Goal: Navigation & Orientation: Understand site structure

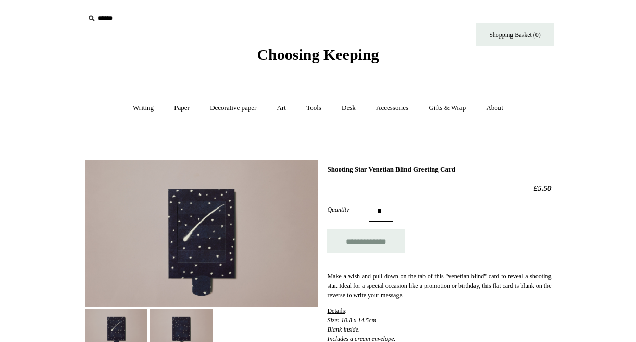
scroll to position [109, 0]
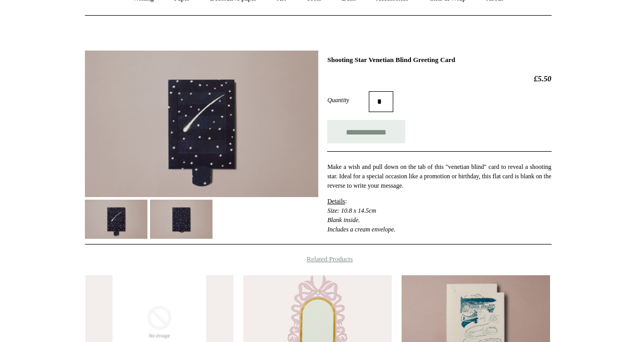
click at [178, 221] on img at bounding box center [181, 219] width 63 height 39
click at [133, 219] on img at bounding box center [116, 219] width 63 height 39
click at [187, 218] on img at bounding box center [181, 219] width 63 height 39
click at [133, 212] on img at bounding box center [116, 219] width 63 height 39
click at [177, 208] on img at bounding box center [181, 219] width 63 height 39
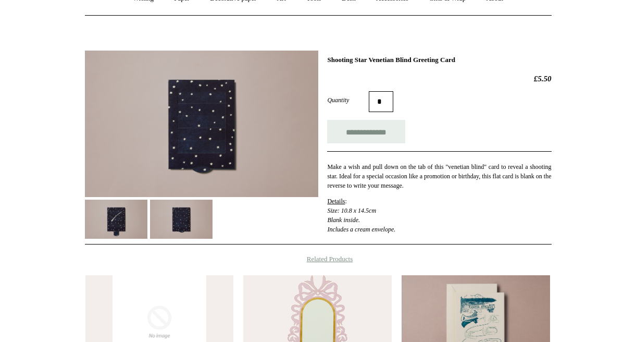
click at [225, 140] on img at bounding box center [201, 124] width 233 height 146
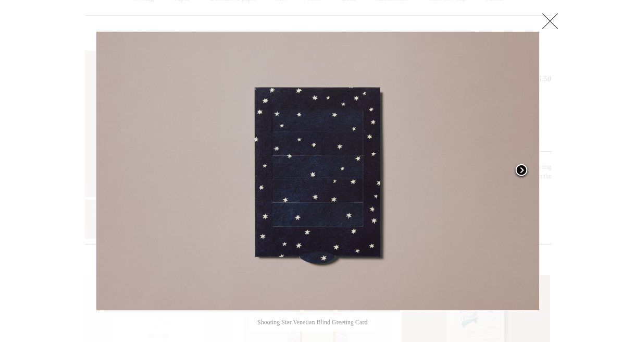
click at [518, 168] on span at bounding box center [522, 171] width 16 height 16
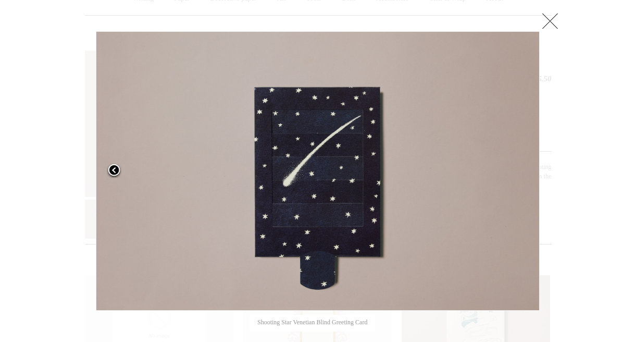
click at [113, 175] on span at bounding box center [114, 171] width 16 height 16
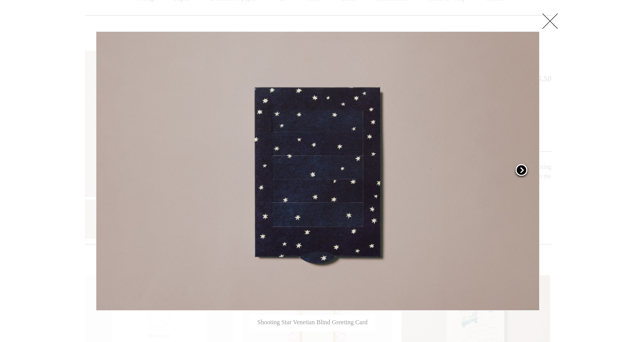
click at [525, 169] on span at bounding box center [522, 171] width 16 height 16
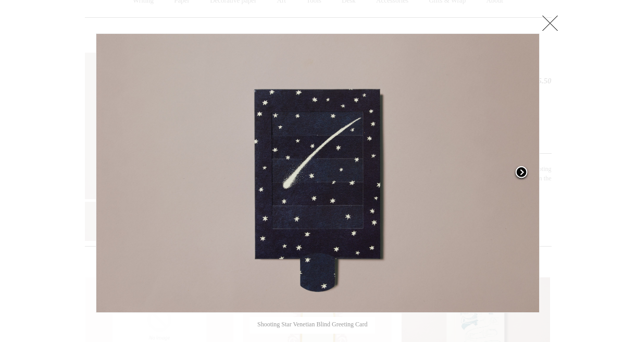
scroll to position [106, 0]
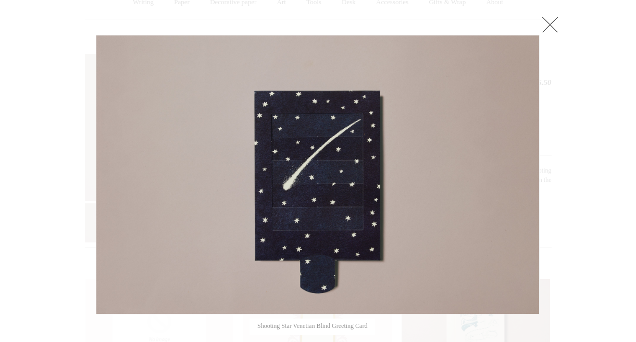
click at [552, 19] on link at bounding box center [550, 24] width 21 height 21
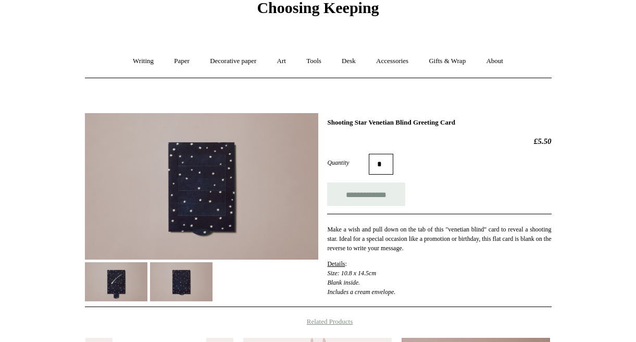
scroll to position [50, 0]
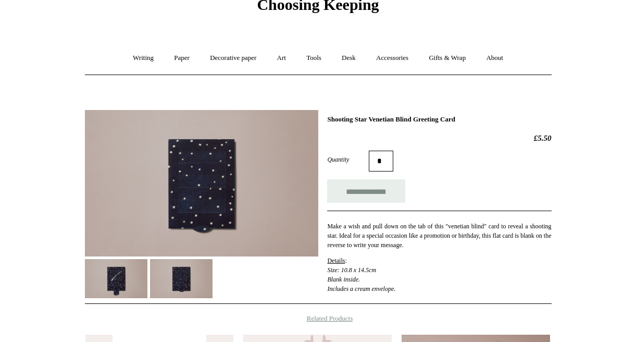
click at [281, 2] on span "Choosing Keeping" at bounding box center [318, 4] width 122 height 17
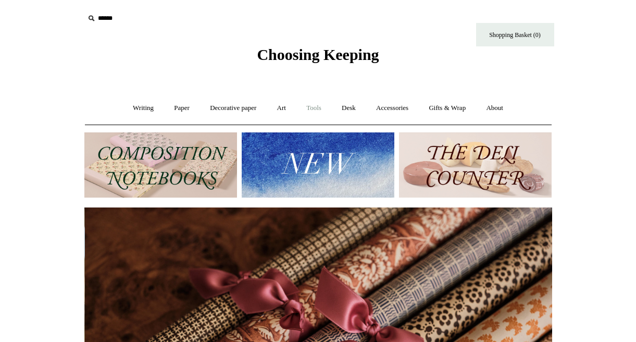
scroll to position [0, 936]
click at [281, 107] on link "Art +" at bounding box center [282, 108] width 28 height 28
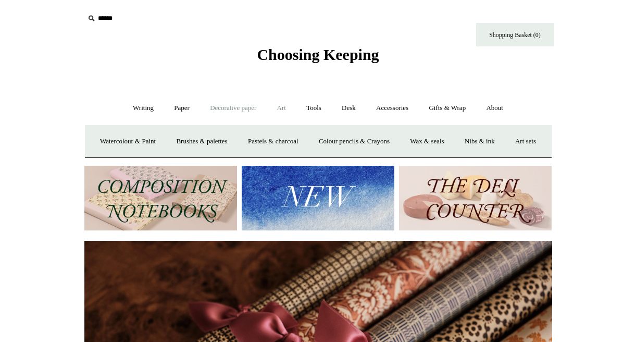
click at [234, 107] on link "Decorative paper +" at bounding box center [233, 108] width 65 height 28
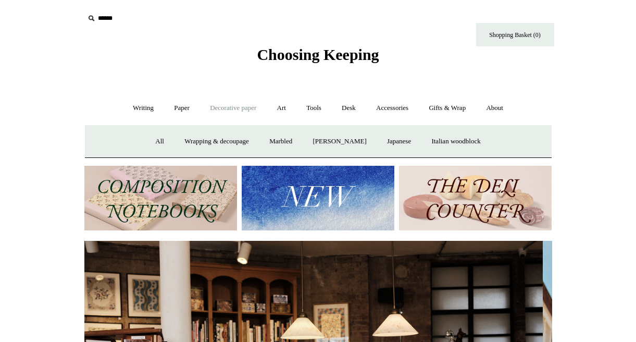
scroll to position [0, 0]
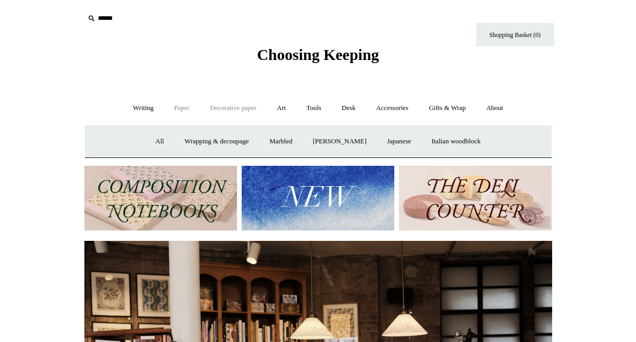
click at [182, 109] on link "Paper +" at bounding box center [182, 108] width 34 height 28
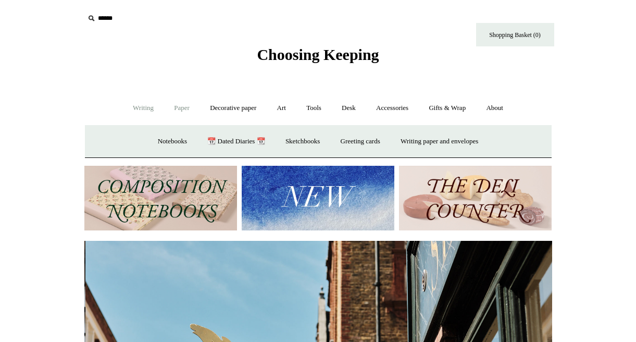
scroll to position [0, 468]
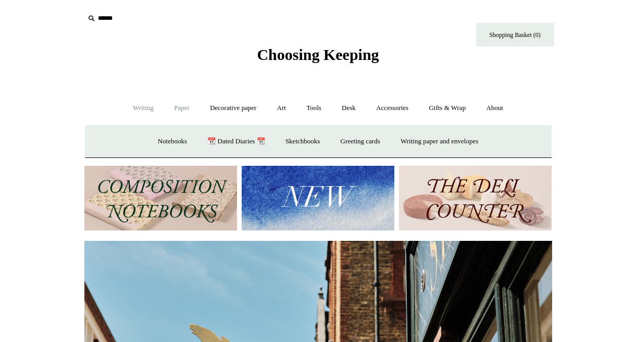
click at [138, 108] on link "Writing +" at bounding box center [143, 108] width 40 height 28
click at [138, 108] on link "Writing -" at bounding box center [143, 108] width 40 height 28
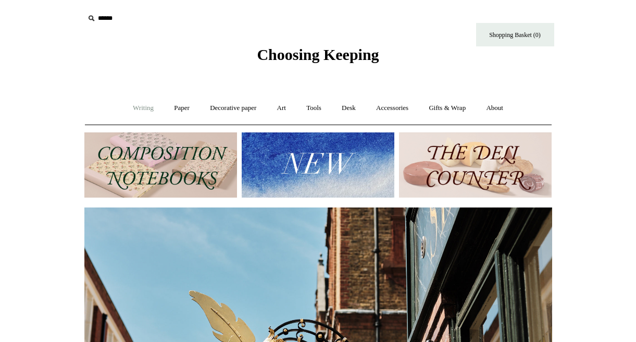
click at [138, 108] on link "Writing +" at bounding box center [143, 108] width 40 height 28
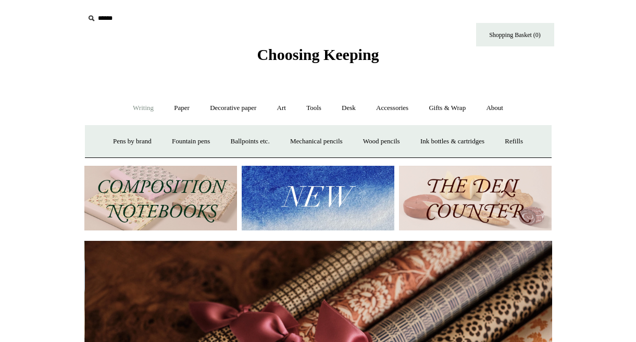
scroll to position [0, 936]
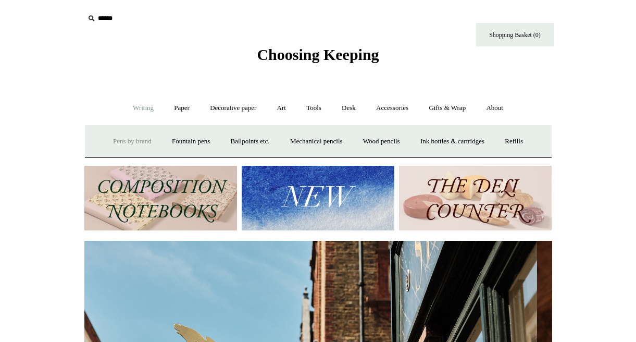
click at [130, 141] on link "Pens by brand +" at bounding box center [132, 142] width 57 height 28
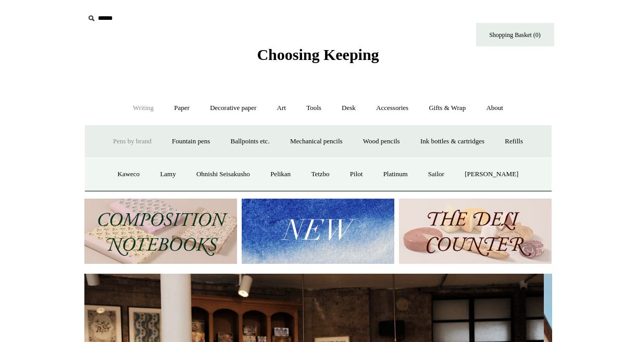
scroll to position [0, 0]
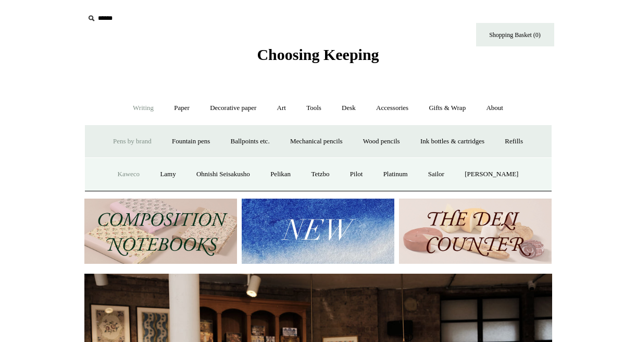
click at [132, 170] on link "Kaweco" at bounding box center [128, 174] width 41 height 28
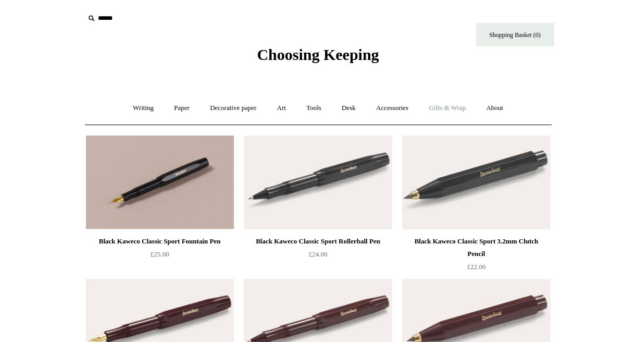
click at [439, 112] on link "Gifts & Wrap +" at bounding box center [447, 108] width 56 height 28
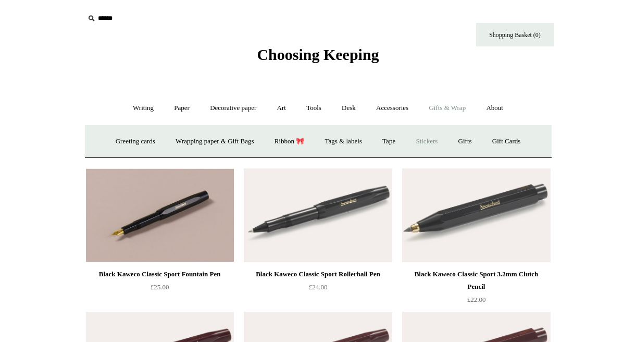
click at [433, 138] on link "Stickers" at bounding box center [426, 142] width 41 height 28
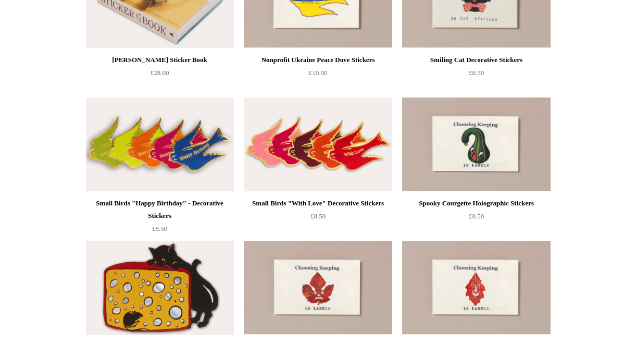
scroll to position [11, 0]
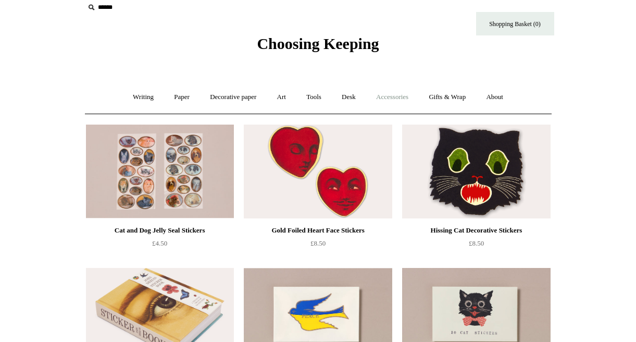
click at [401, 98] on link "Accessories +" at bounding box center [392, 97] width 51 height 28
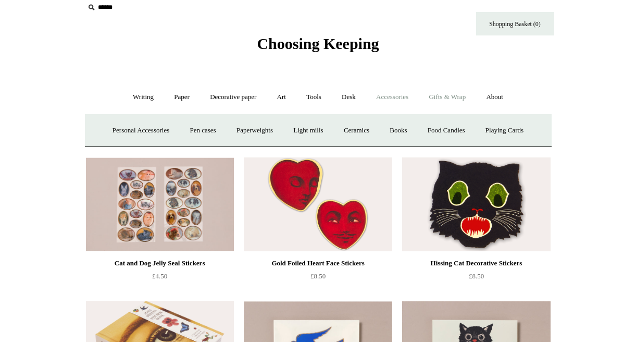
click at [435, 96] on link "Gifts & Wrap +" at bounding box center [447, 97] width 56 height 28
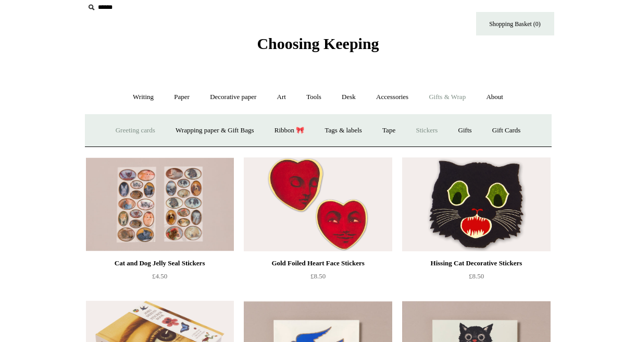
click at [116, 129] on link "Greeting cards +" at bounding box center [135, 131] width 58 height 28
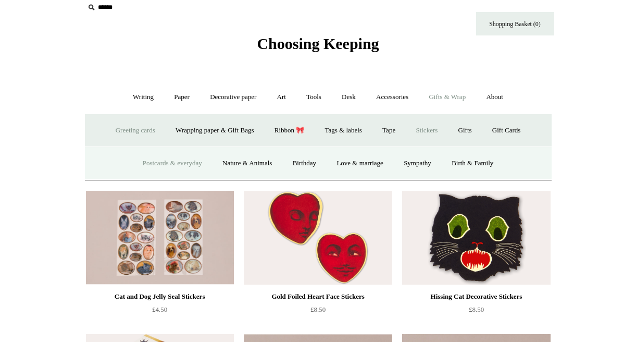
click at [159, 158] on link "Postcards & everyday" at bounding box center [172, 164] width 78 height 28
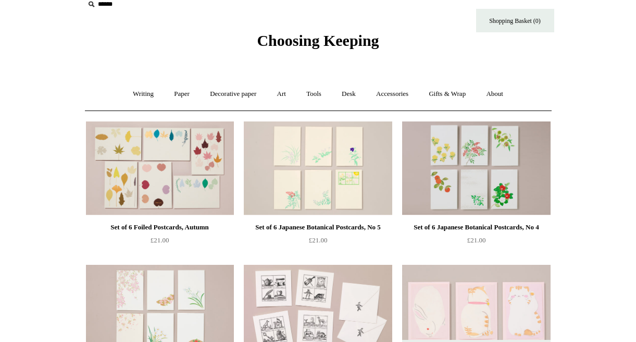
scroll to position [9, 0]
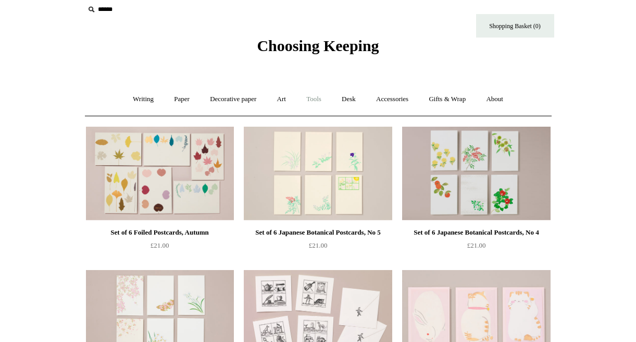
click at [311, 97] on link "Tools +" at bounding box center [314, 99] width 34 height 28
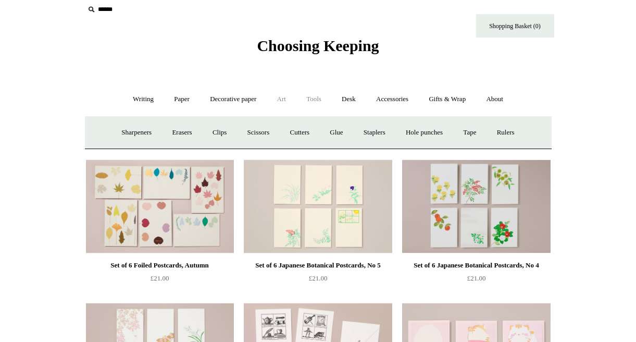
click at [282, 102] on link "Art +" at bounding box center [282, 99] width 28 height 28
click at [245, 103] on link "Decorative paper +" at bounding box center [233, 99] width 65 height 28
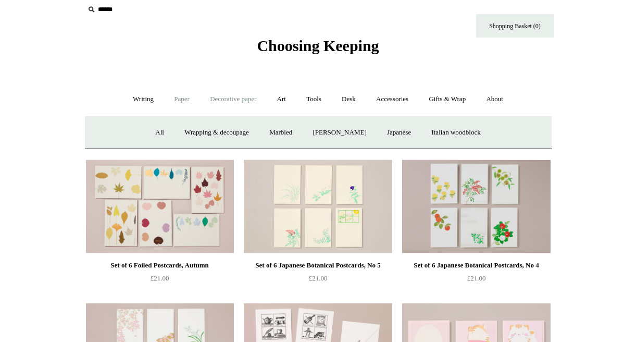
click at [180, 101] on link "Paper +" at bounding box center [182, 99] width 34 height 28
click at [160, 128] on link "Notebooks +" at bounding box center [172, 133] width 48 height 28
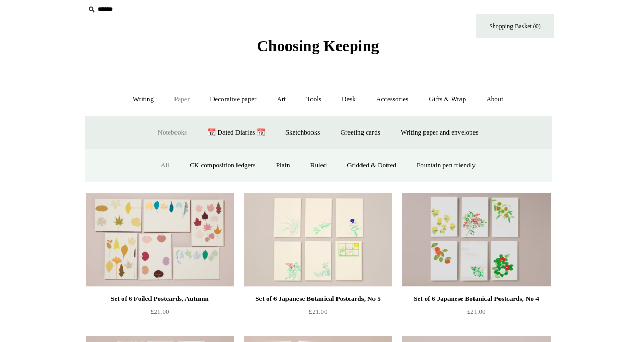
click at [163, 165] on link "All" at bounding box center [165, 166] width 28 height 28
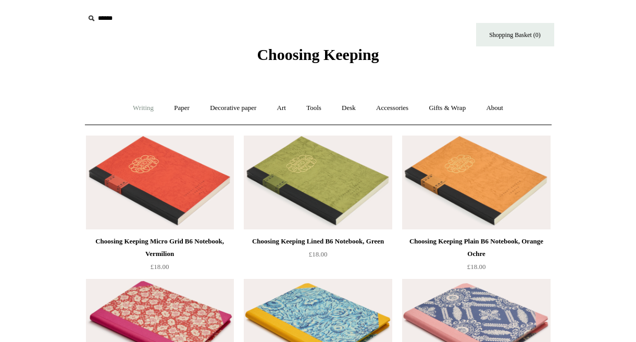
click at [140, 107] on link "Writing +" at bounding box center [143, 108] width 40 height 28
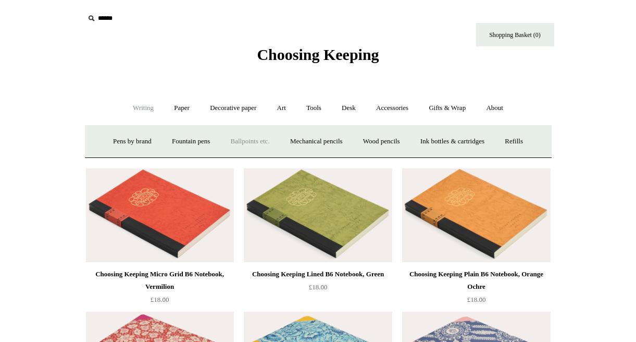
click at [232, 137] on link "Ballpoints etc. +" at bounding box center [250, 142] width 58 height 28
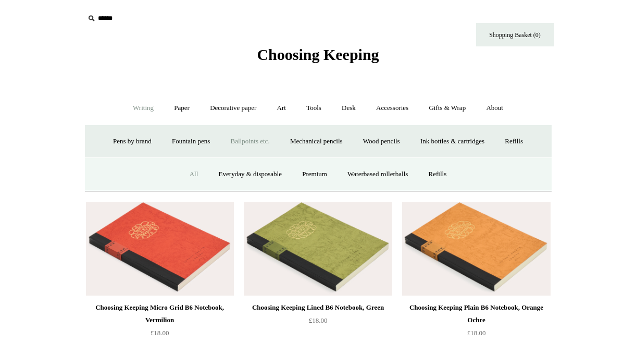
click at [191, 170] on link "All" at bounding box center [194, 174] width 28 height 28
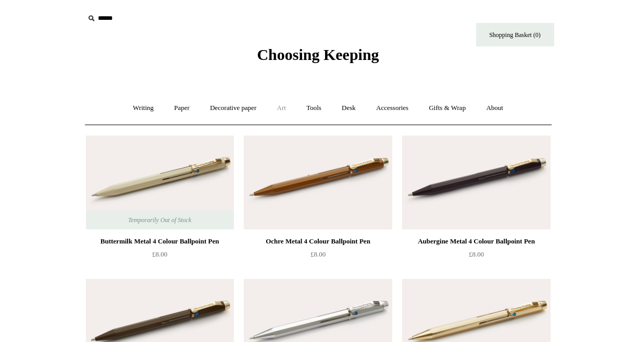
click at [283, 105] on link "Art +" at bounding box center [282, 108] width 28 height 28
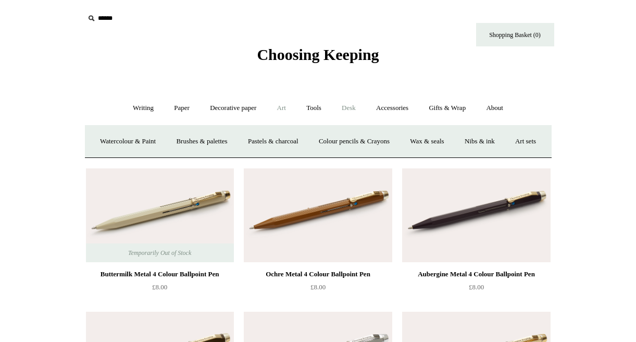
click at [347, 104] on link "Desk +" at bounding box center [348, 108] width 33 height 28
click at [353, 141] on link "Desk Accessories" at bounding box center [362, 142] width 66 height 28
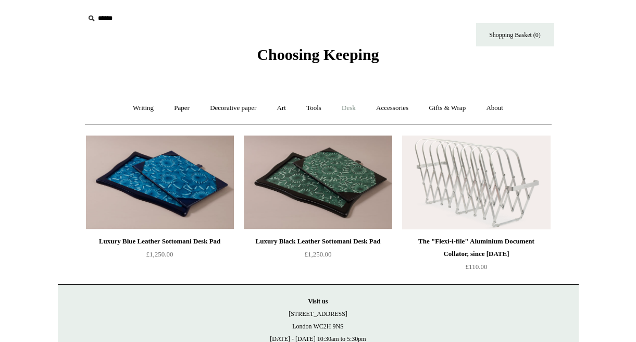
click at [352, 104] on link "Desk +" at bounding box center [348, 108] width 33 height 28
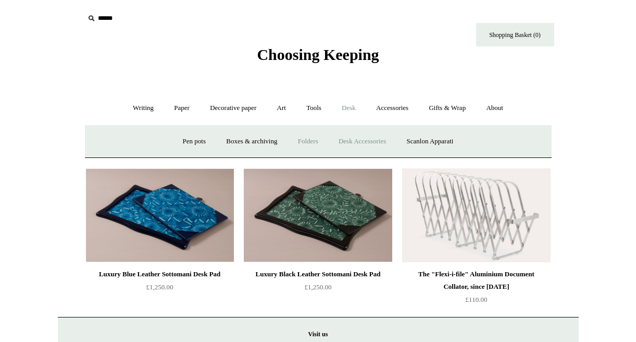
click at [302, 143] on link "Folders" at bounding box center [308, 142] width 39 height 28
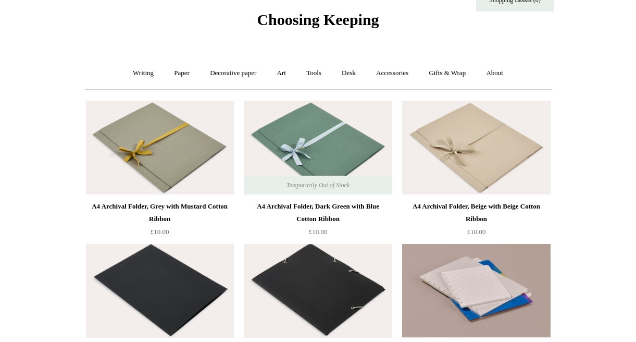
scroll to position [21, 0]
